Goal: Register for event/course

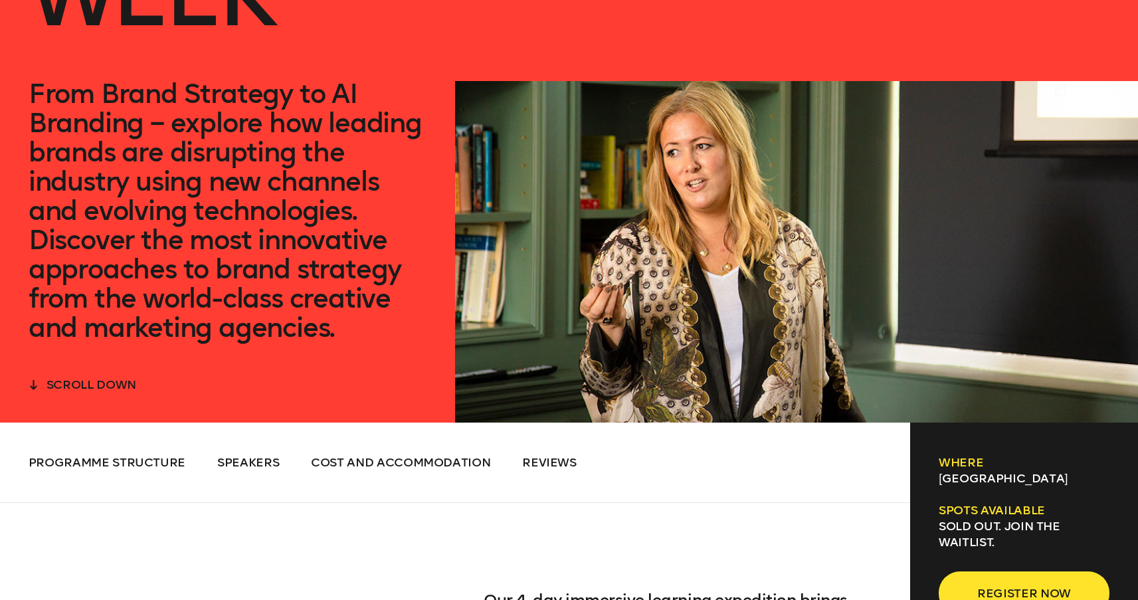
scroll to position [314, 0]
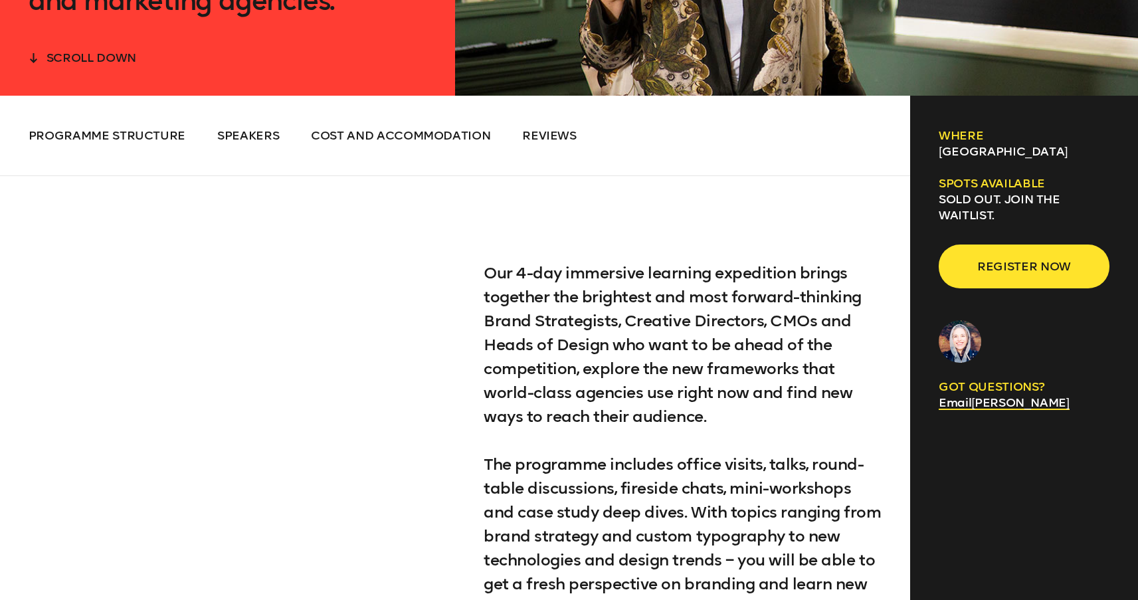
click at [71, 64] on span "scroll down" at bounding box center [92, 57] width 90 height 15
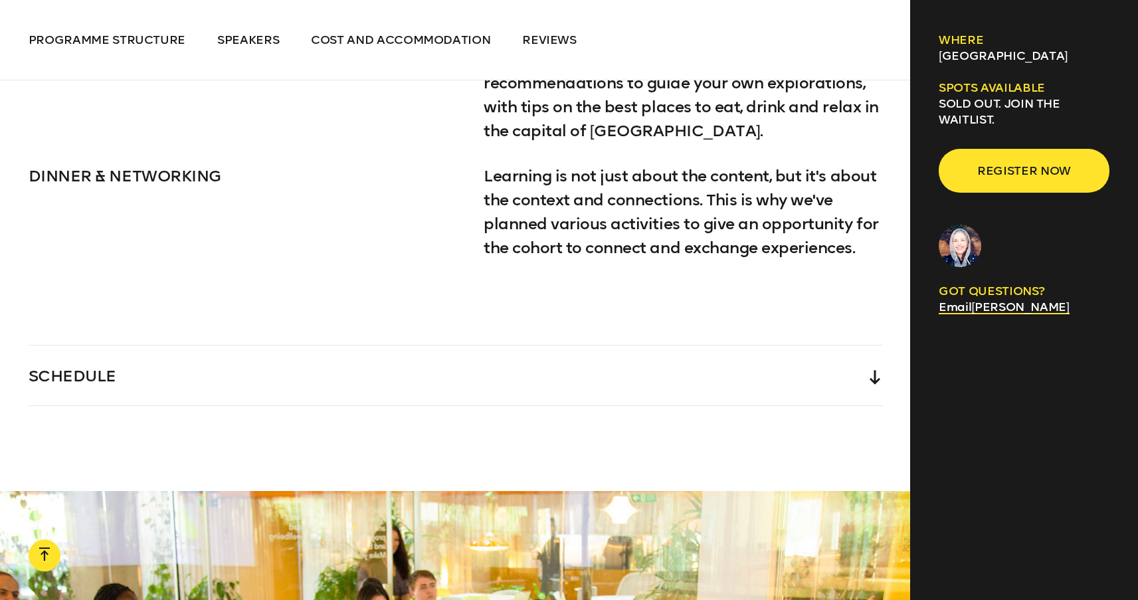
scroll to position [2903, 0]
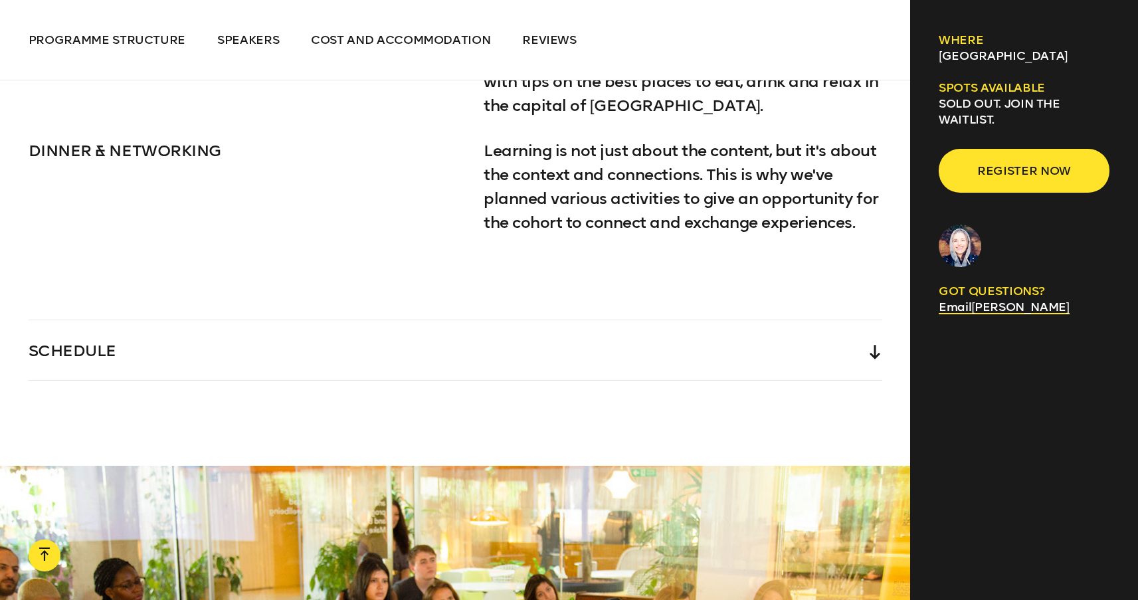
click at [105, 350] on div "SCHEDULE" at bounding box center [456, 350] width 854 height 60
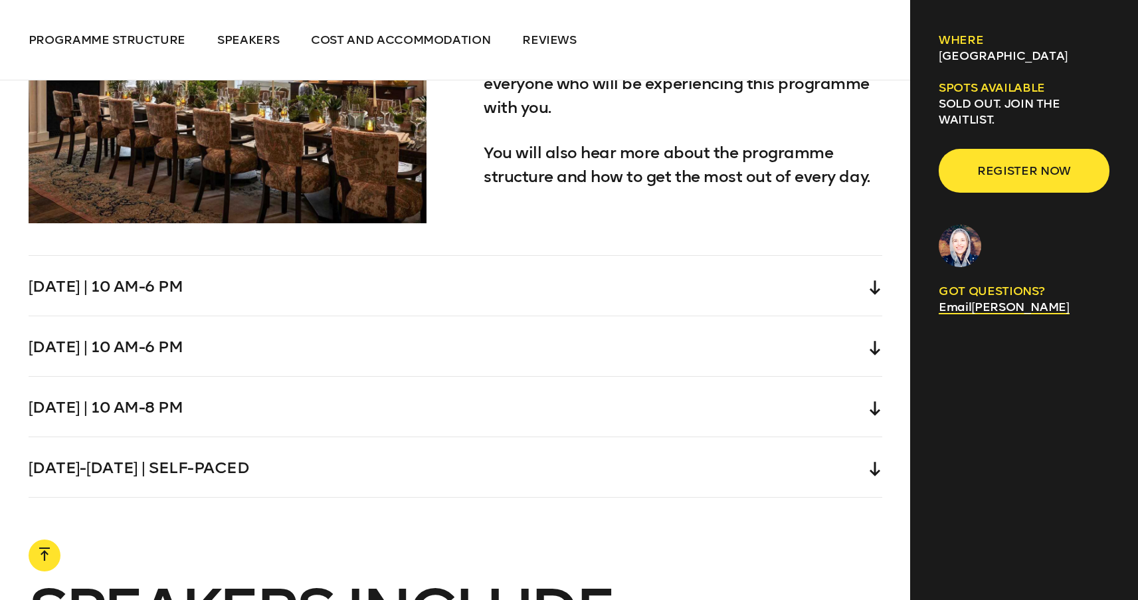
scroll to position [4228, 0]
click at [862, 295] on div "Wednesday | 10 am-6 pm" at bounding box center [456, 285] width 854 height 60
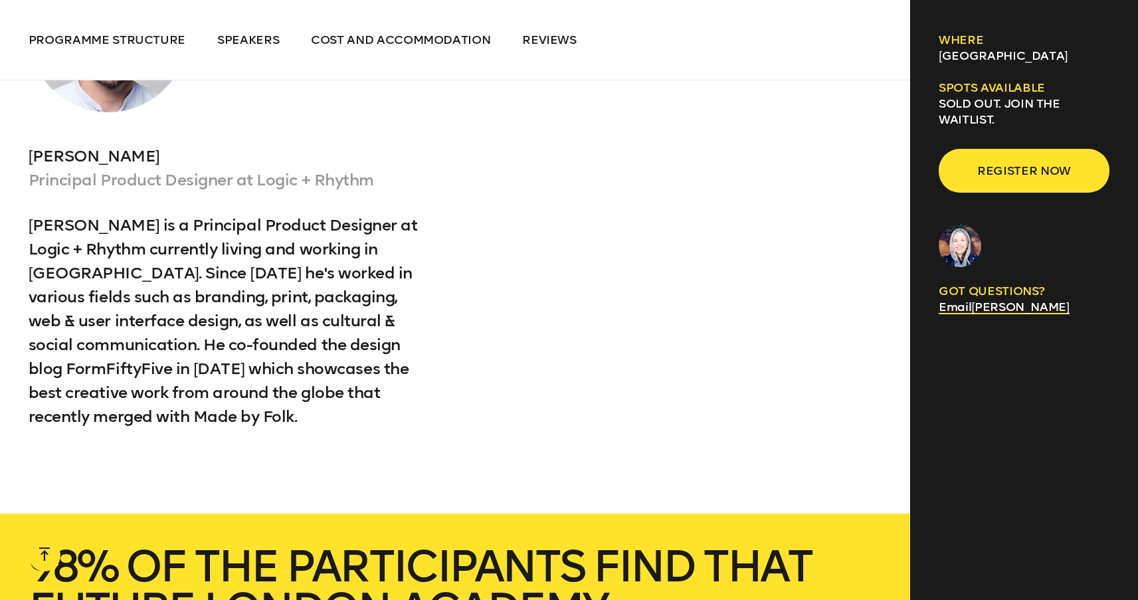
scroll to position [5712, 0]
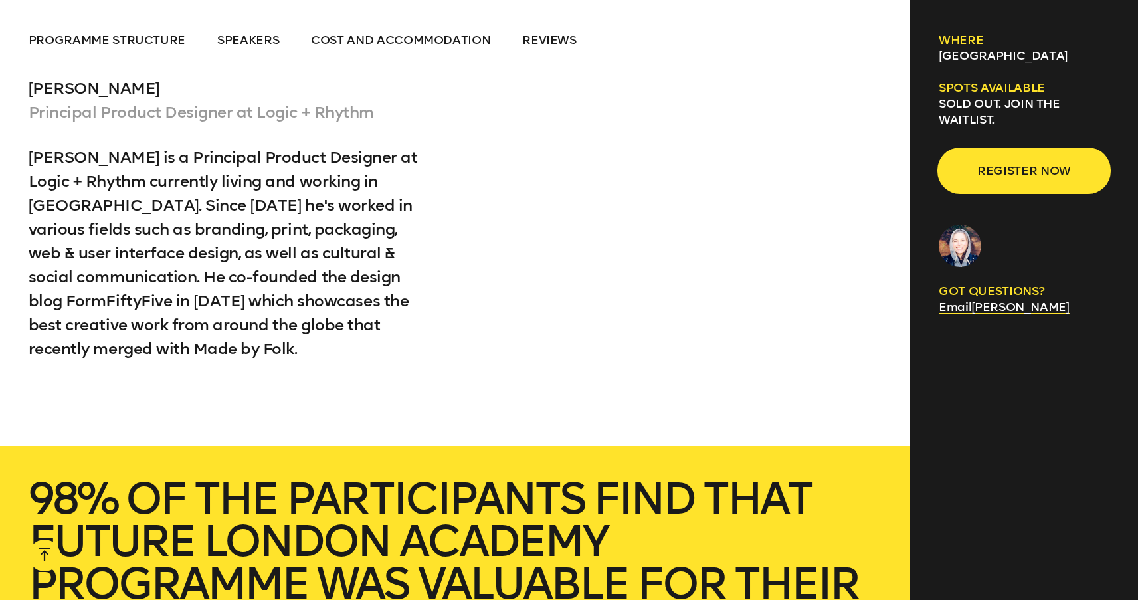
click at [1027, 163] on span "Register now" at bounding box center [1024, 170] width 128 height 25
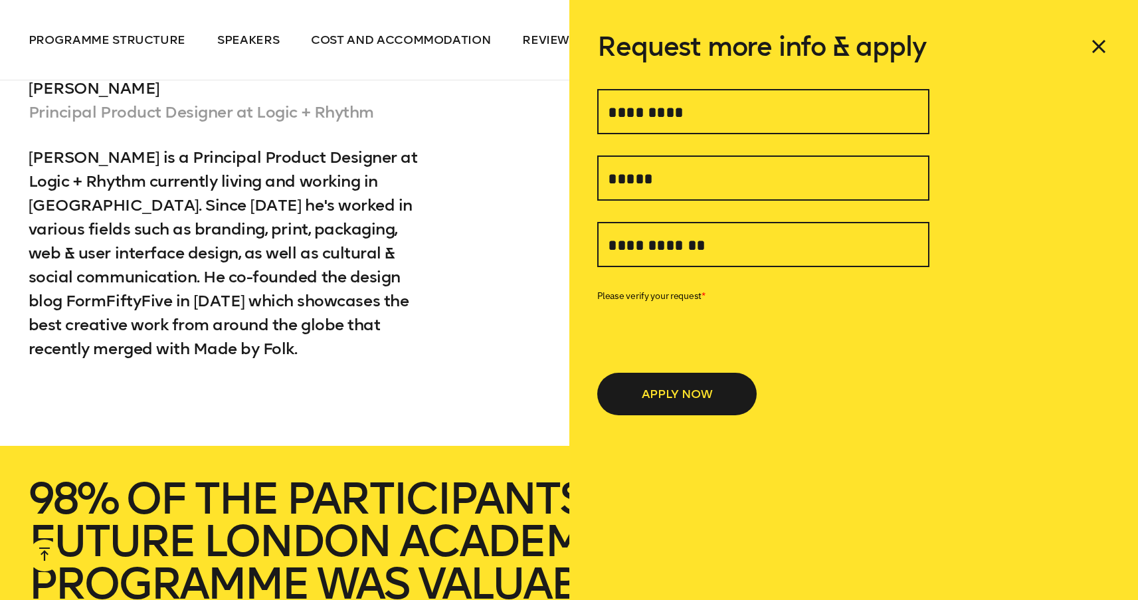
click at [627, 86] on form "*" at bounding box center [763, 248] width 332 height 333
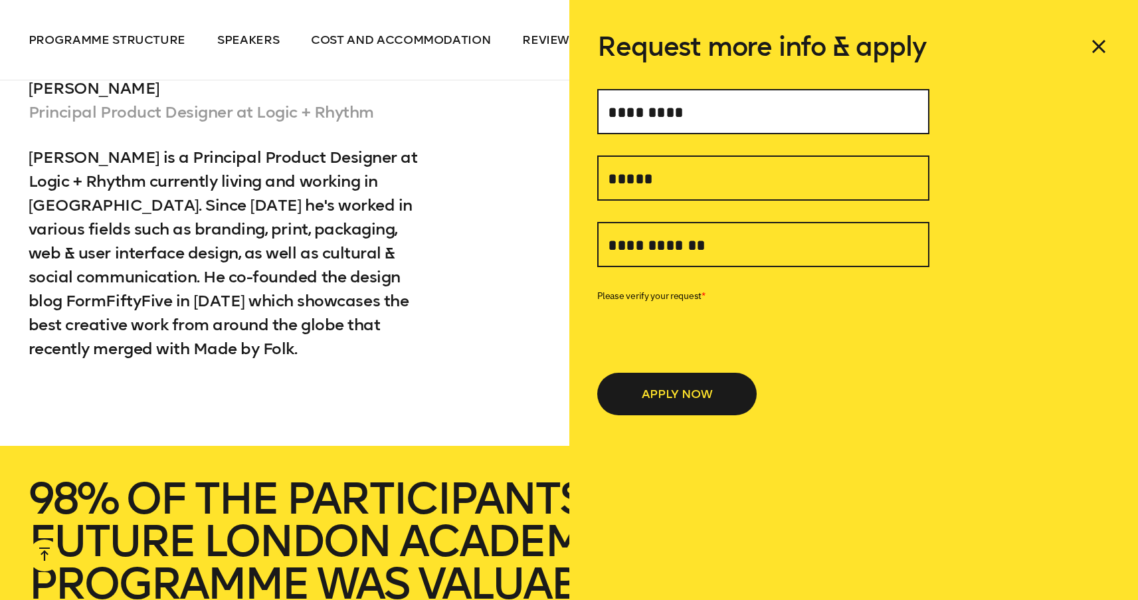
click at [645, 108] on input "text" at bounding box center [763, 111] width 332 height 45
type input "**********"
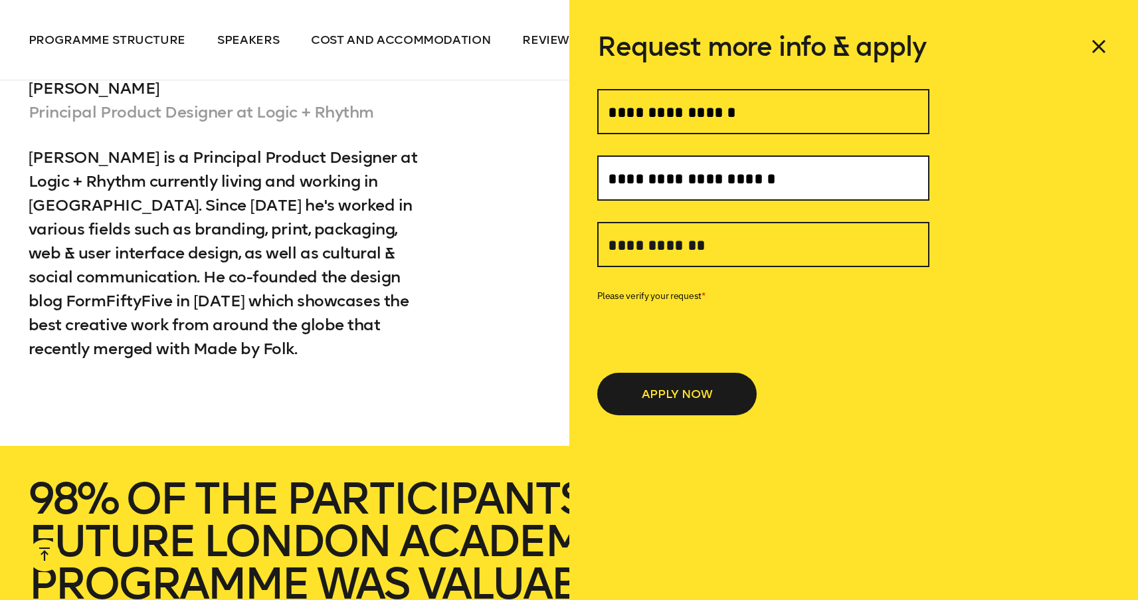
type input "**********"
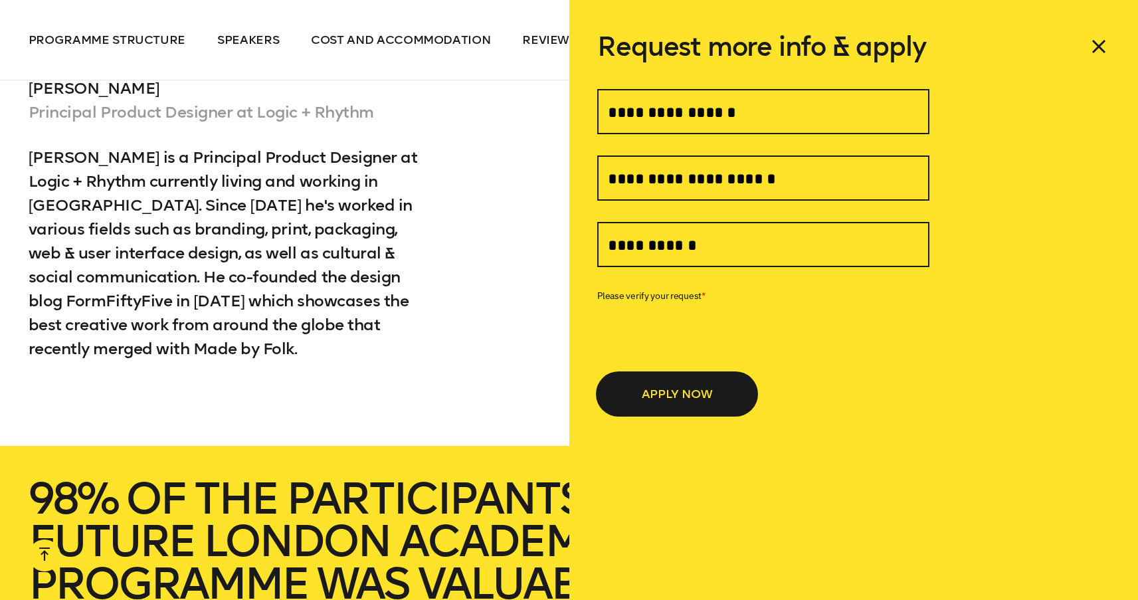
click at [674, 400] on button "APPLY NOW" at bounding box center [676, 394] width 159 height 43
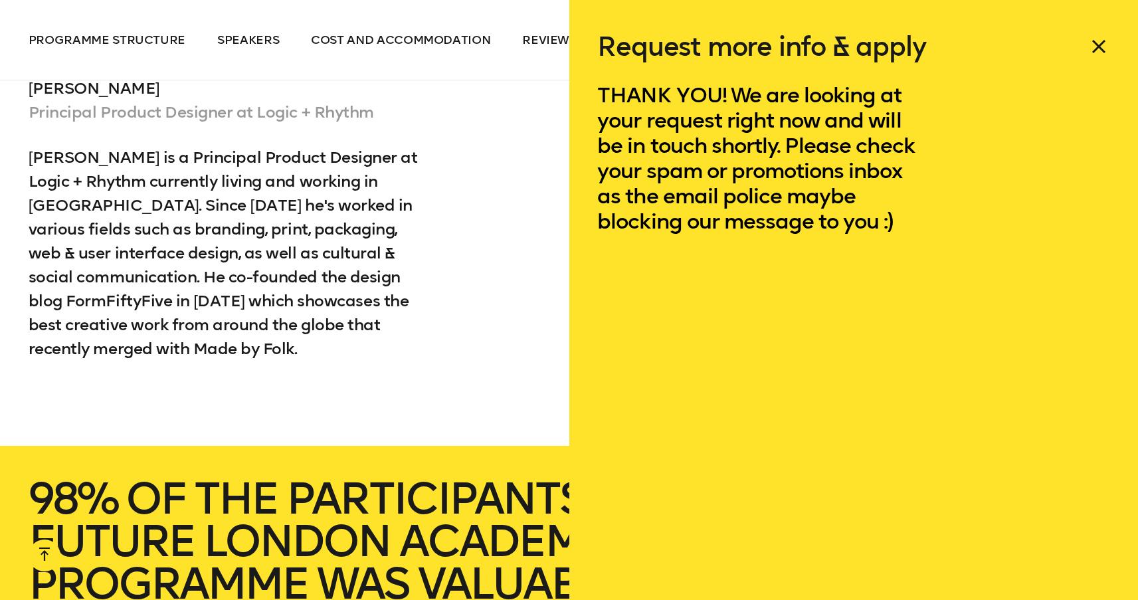
click at [1103, 48] on icon at bounding box center [1098, 46] width 21 height 21
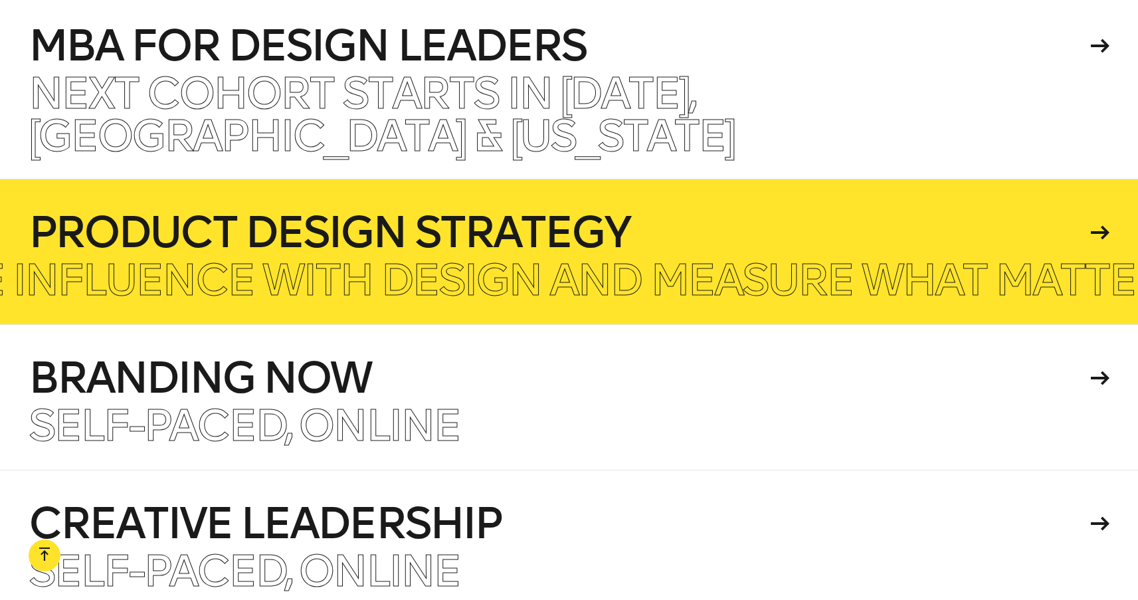
scroll to position [8268, 0]
